Goal: Find specific page/section: Find specific page/section

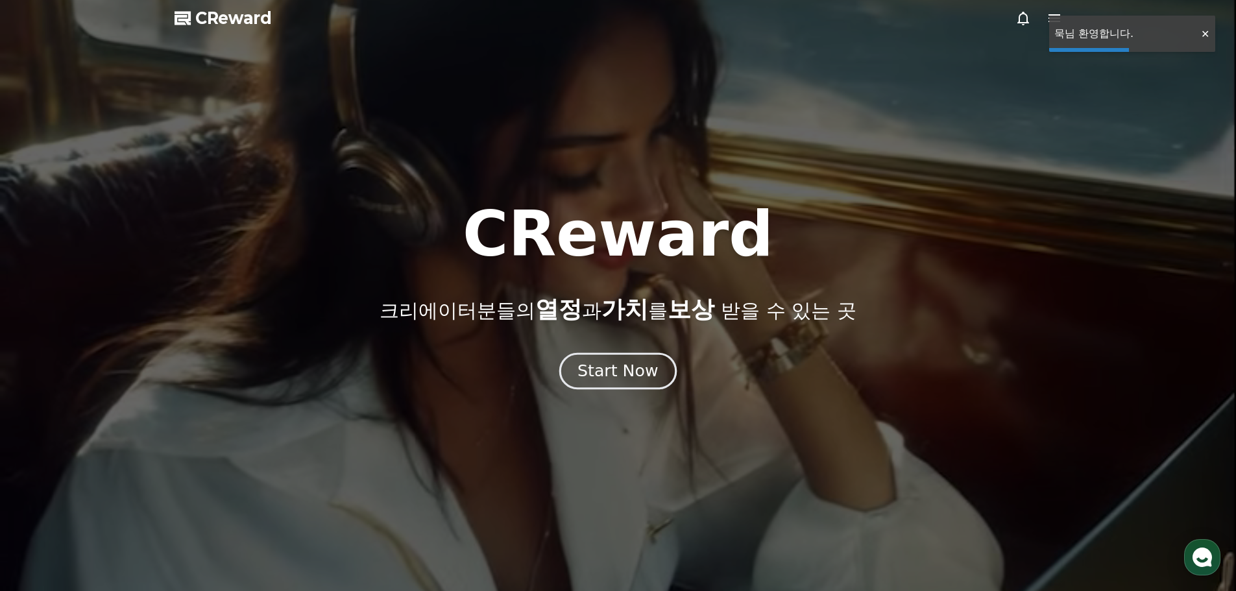
click at [607, 369] on div "Start Now" at bounding box center [618, 371] width 80 height 22
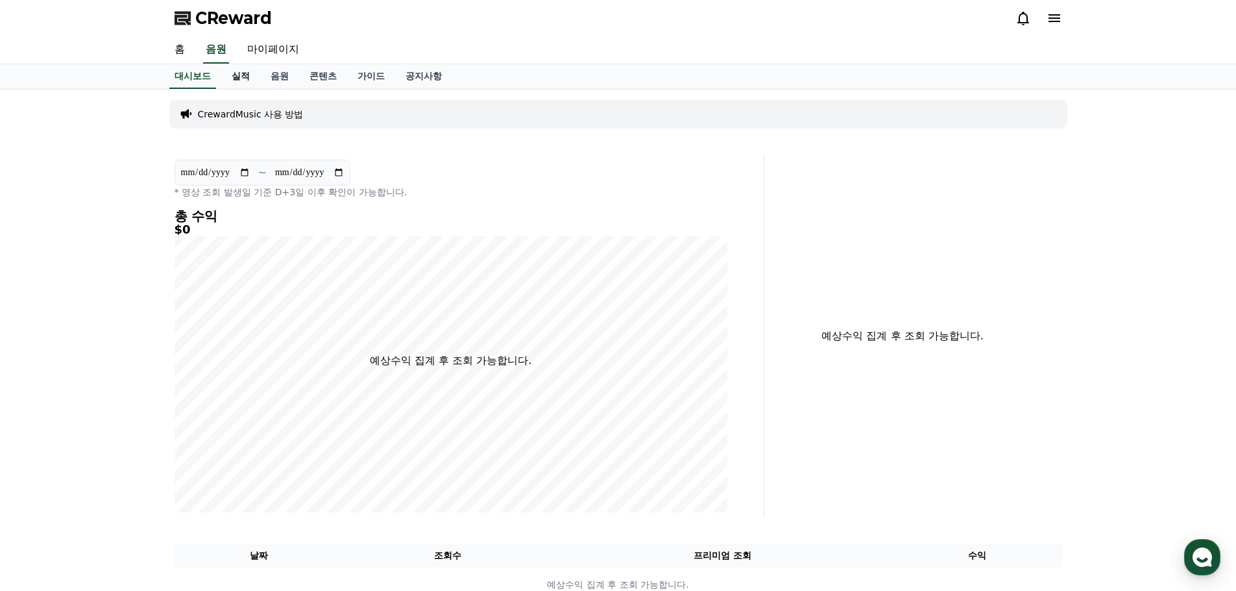
click at [243, 78] on link "실적" at bounding box center [240, 76] width 39 height 25
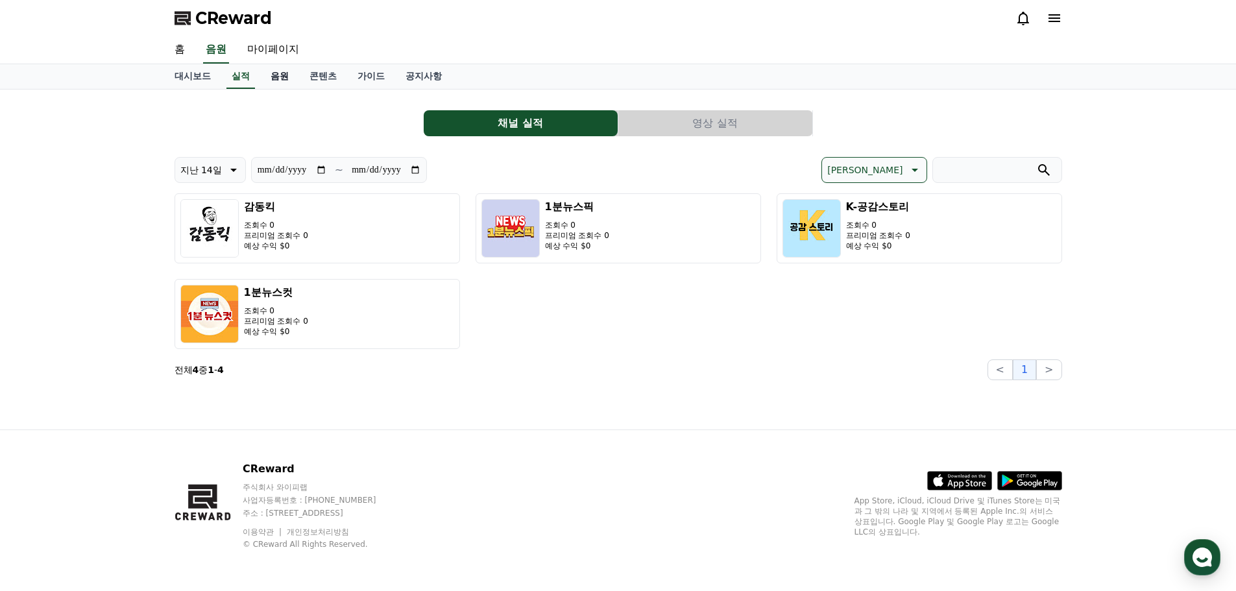
click at [273, 78] on link "음원" at bounding box center [279, 76] width 39 height 25
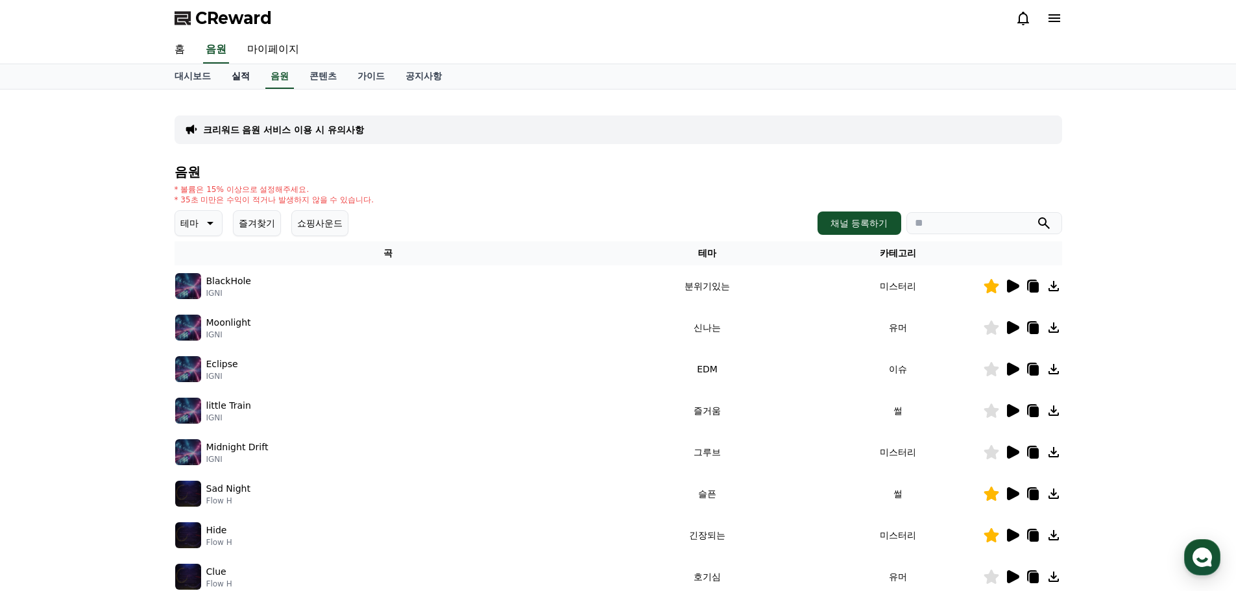
click at [250, 80] on link "실적" at bounding box center [240, 76] width 39 height 25
